Goal: Transaction & Acquisition: Book appointment/travel/reservation

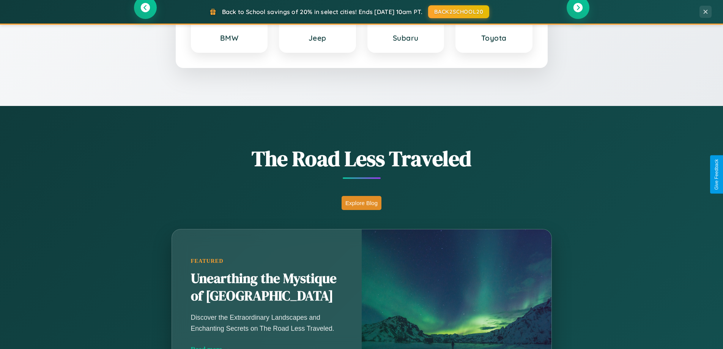
scroll to position [522, 0]
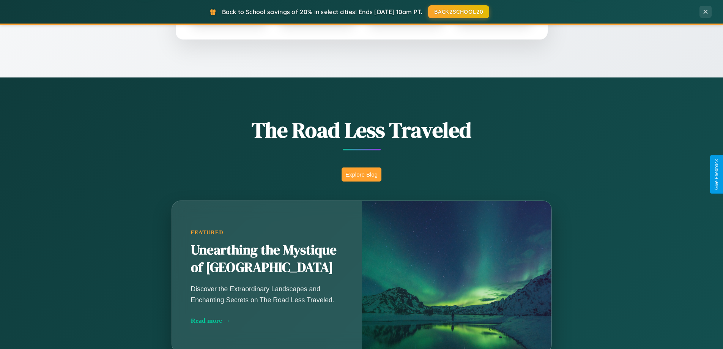
click at [361, 174] on button "Explore Blog" at bounding box center [362, 174] width 40 height 14
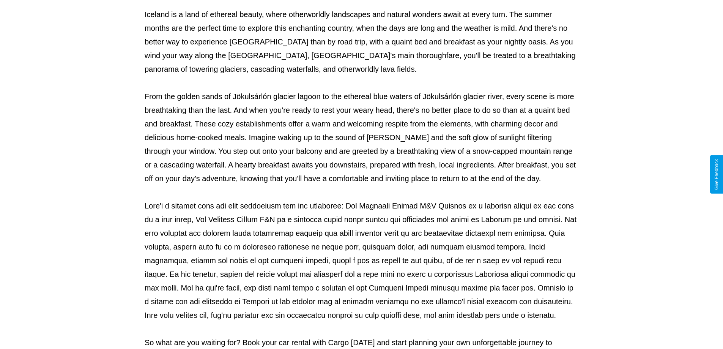
scroll to position [246, 0]
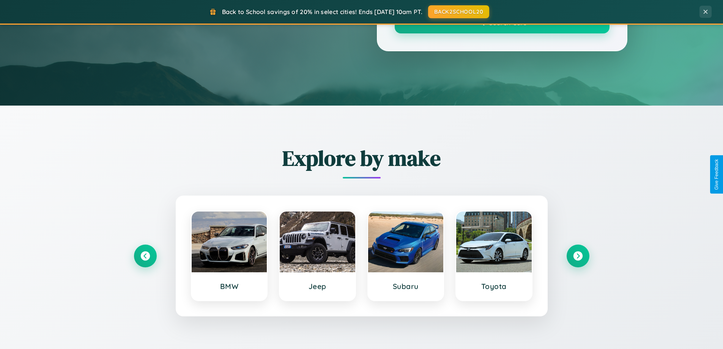
scroll to position [522, 0]
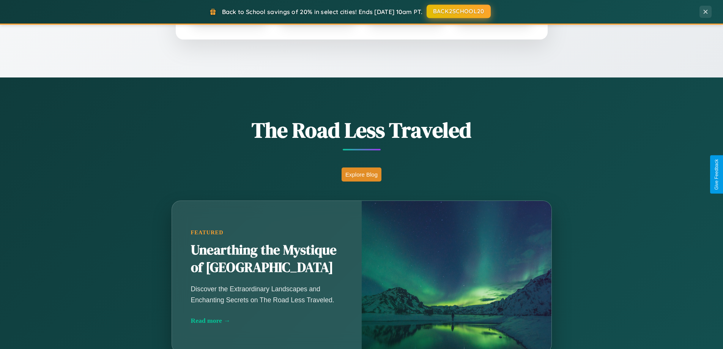
click at [458, 11] on button "BACK2SCHOOL20" at bounding box center [459, 12] width 64 height 14
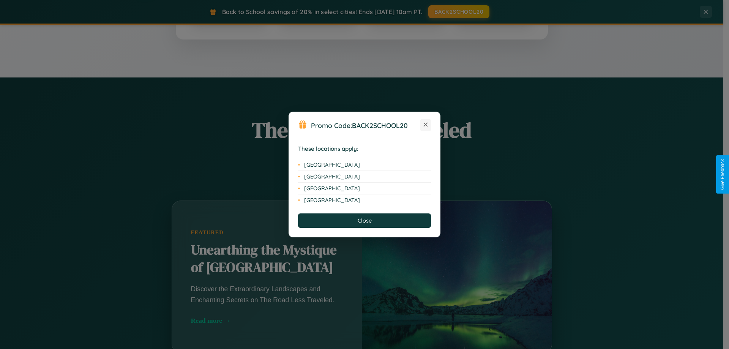
click at [426, 125] on icon at bounding box center [426, 125] width 4 height 4
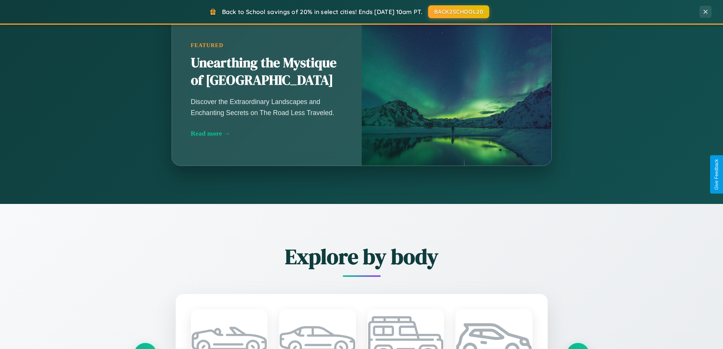
scroll to position [1461, 0]
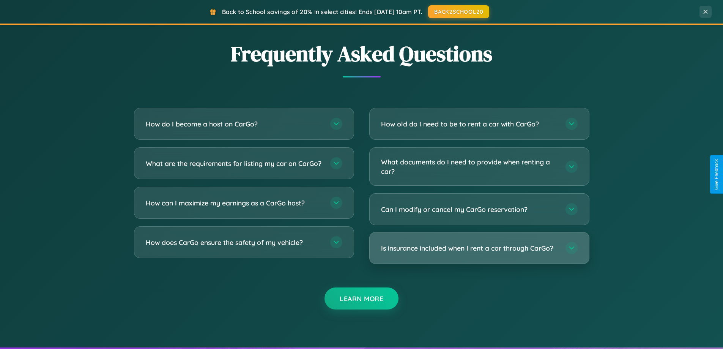
click at [479, 248] on h3 "Is insurance included when I rent a car through CarGo?" at bounding box center [469, 247] width 177 height 9
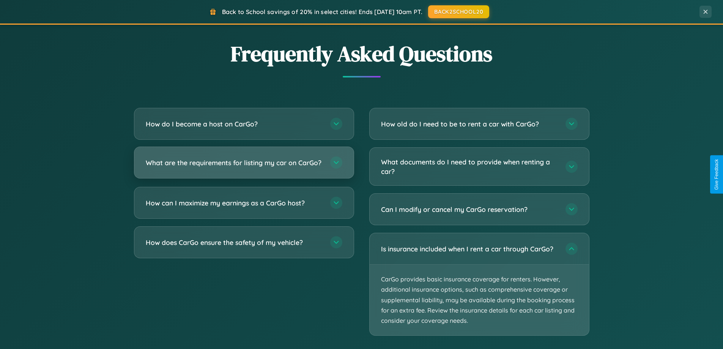
click at [244, 166] on h3 "What are the requirements for listing my car on CarGo?" at bounding box center [234, 162] width 177 height 9
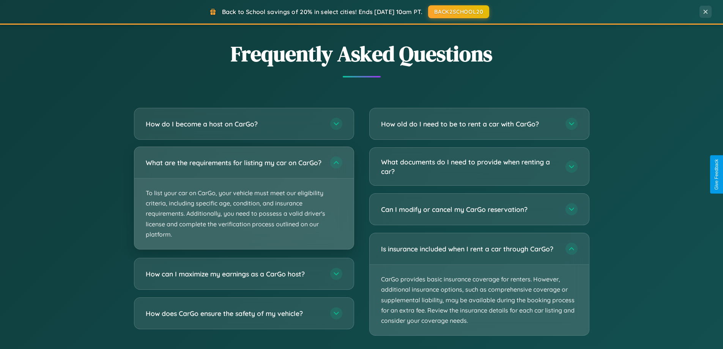
click at [244, 201] on p "To list your car on CarGo, your vehicle must meet our eligibility criteria, inc…" at bounding box center [243, 213] width 219 height 71
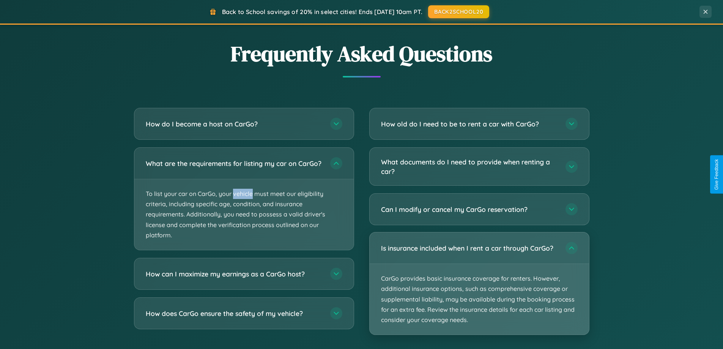
click at [479, 284] on p "CarGo provides basic insurance coverage for renters. However, additional insura…" at bounding box center [479, 299] width 219 height 71
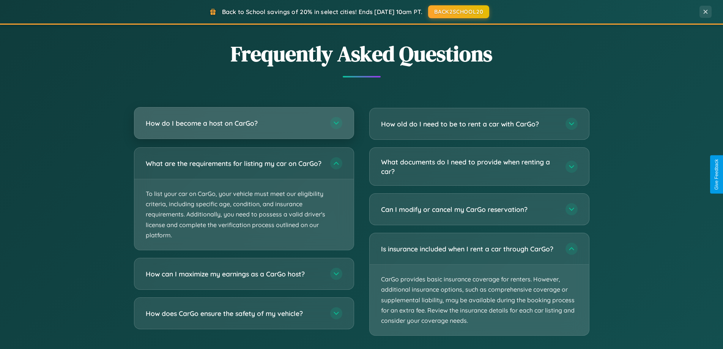
click at [244, 124] on h3 "How do I become a host on CarGo?" at bounding box center [234, 122] width 177 height 9
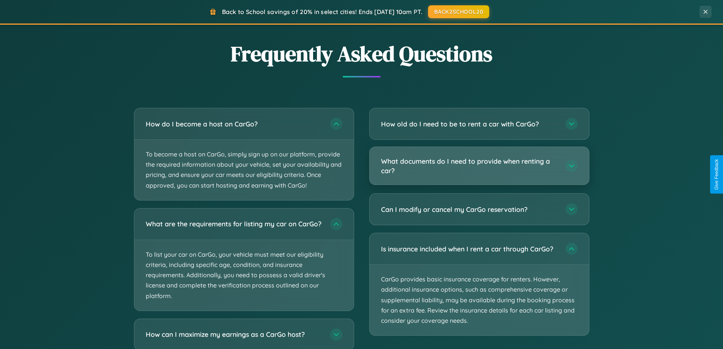
click at [479, 166] on h3 "What documents do I need to provide when renting a car?" at bounding box center [469, 165] width 177 height 19
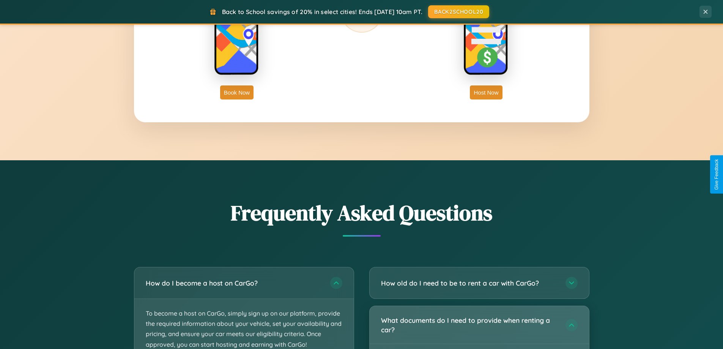
scroll to position [1220, 0]
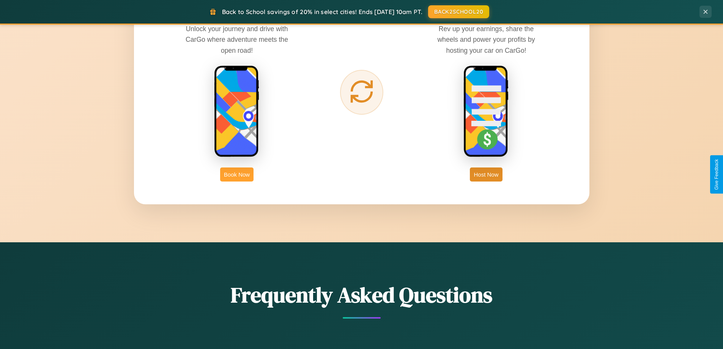
click at [237, 174] on button "Book Now" at bounding box center [236, 174] width 33 height 14
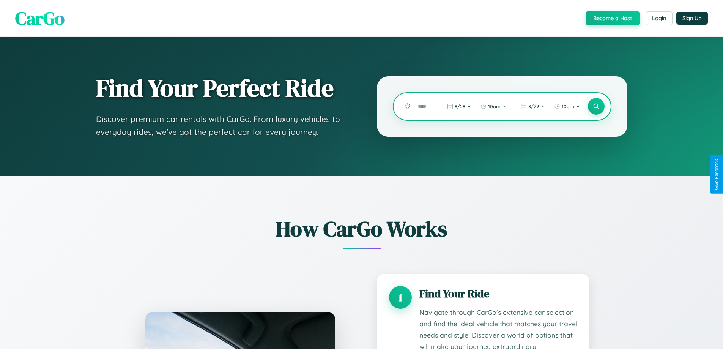
click at [423, 106] on input "text" at bounding box center [423, 106] width 18 height 13
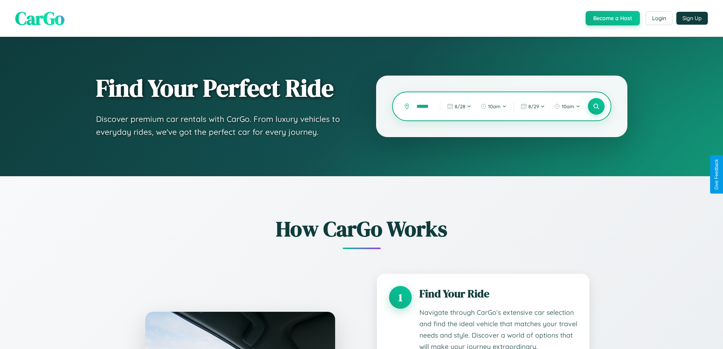
scroll to position [0, 5]
type input "******"
click at [596, 106] on icon at bounding box center [596, 106] width 7 height 7
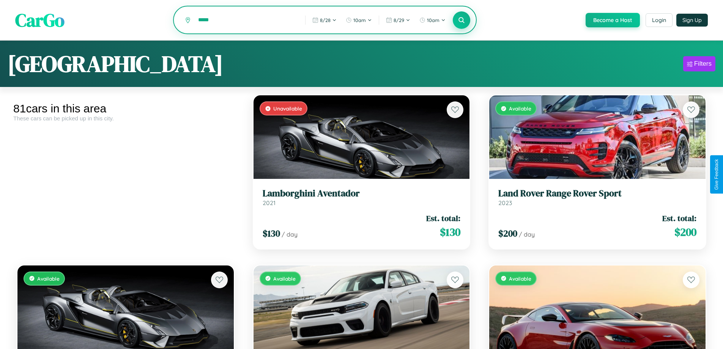
type input "*****"
click at [461, 20] on icon at bounding box center [461, 19] width 7 height 7
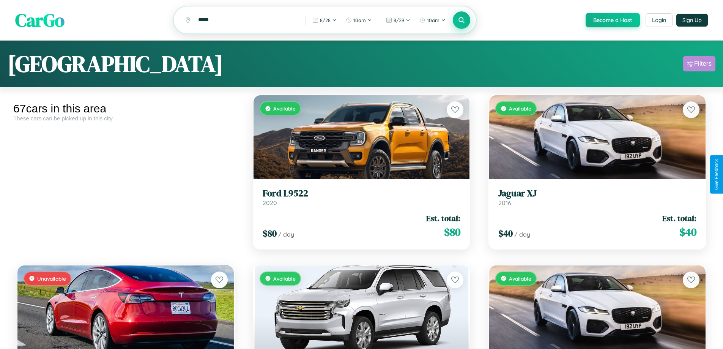
click at [699, 65] on div "Filters" at bounding box center [702, 64] width 17 height 8
